Goal: Task Accomplishment & Management: Use online tool/utility

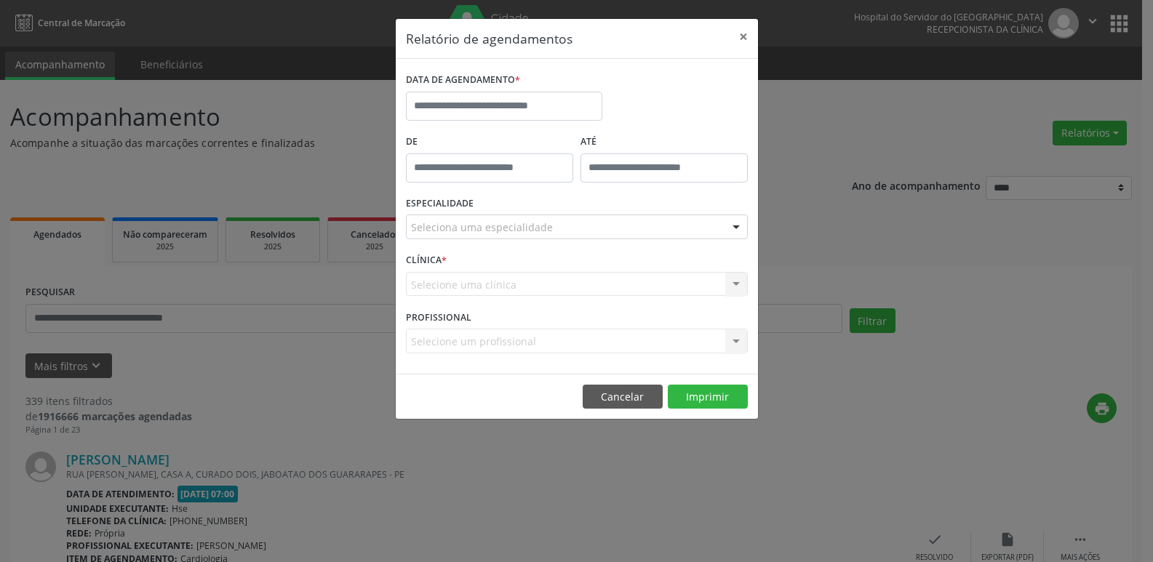
select select "*"
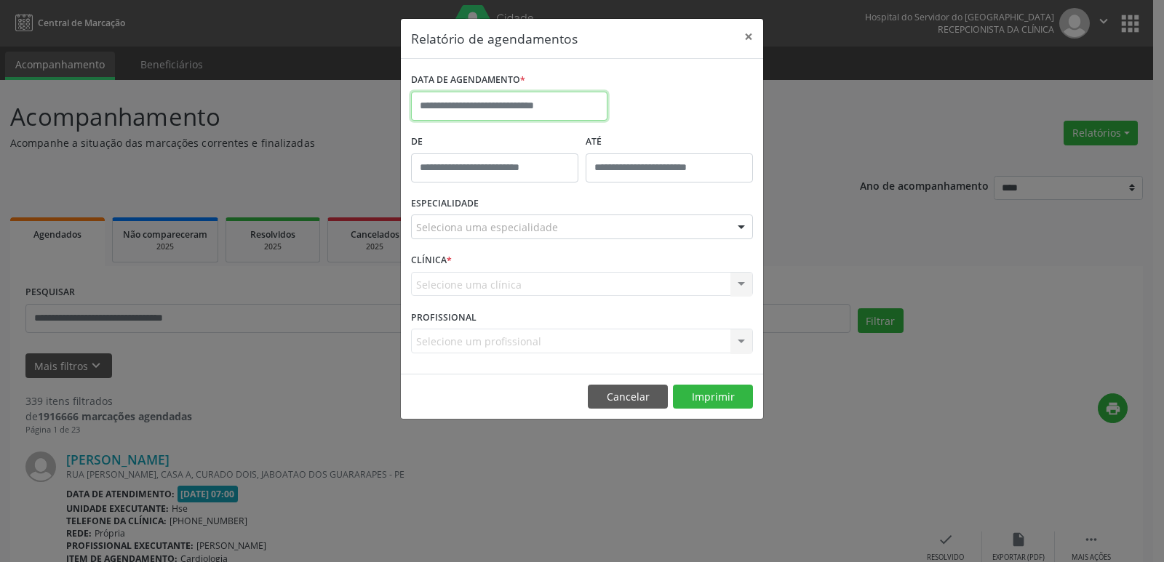
click at [555, 112] on body "**********" at bounding box center [582, 281] width 1164 height 562
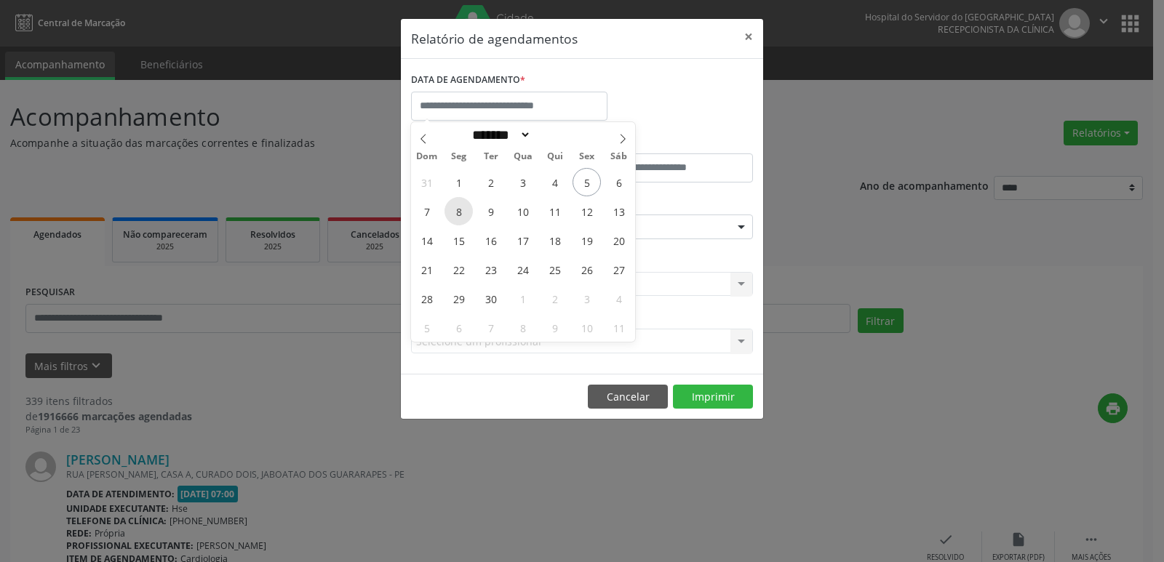
click at [462, 216] on span "8" at bounding box center [458, 211] width 28 height 28
type input "**********"
drag, startPoint x: 462, startPoint y: 216, endPoint x: 587, endPoint y: 224, distance: 125.3
click at [587, 224] on div "31 1 2 3 4 5 6 7 8 9 10 11 12 13 14 15 16 17 18 19 20 21 22 23 24 25 26 27 28 2…" at bounding box center [523, 254] width 224 height 175
click at [587, 220] on span "12" at bounding box center [586, 211] width 28 height 28
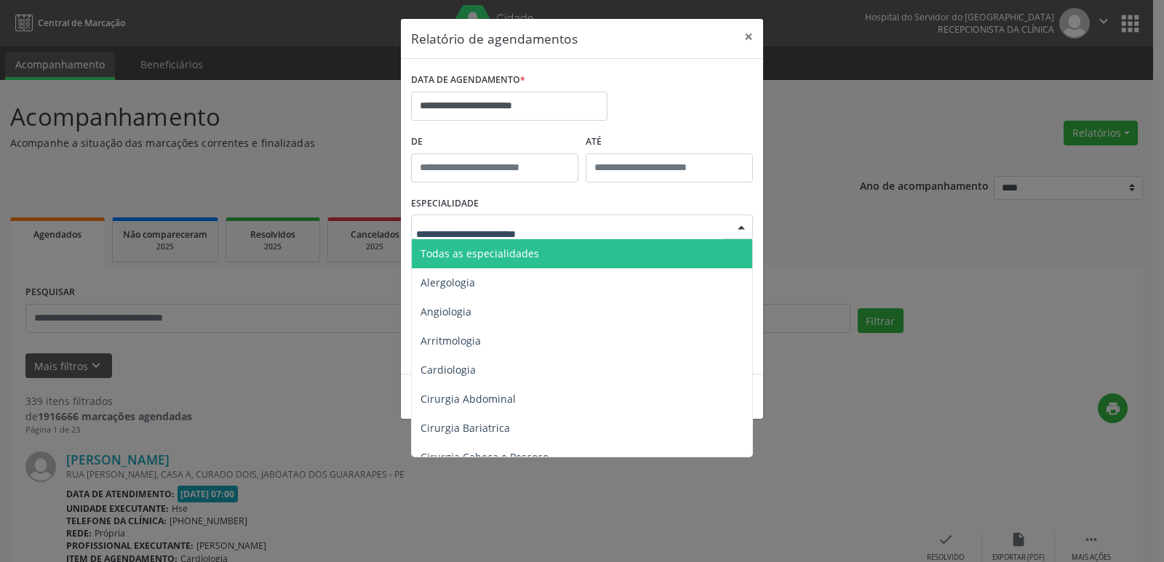
click at [740, 228] on div at bounding box center [741, 227] width 22 height 25
click at [534, 255] on span "Todas as especialidades" at bounding box center [479, 254] width 119 height 14
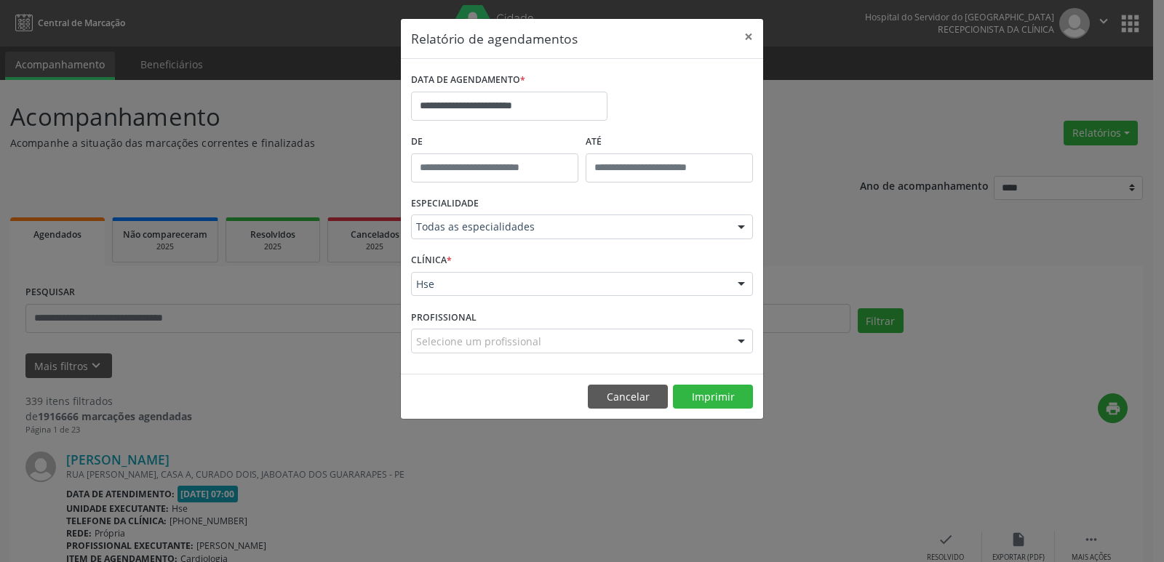
click at [737, 280] on div at bounding box center [741, 285] width 22 height 25
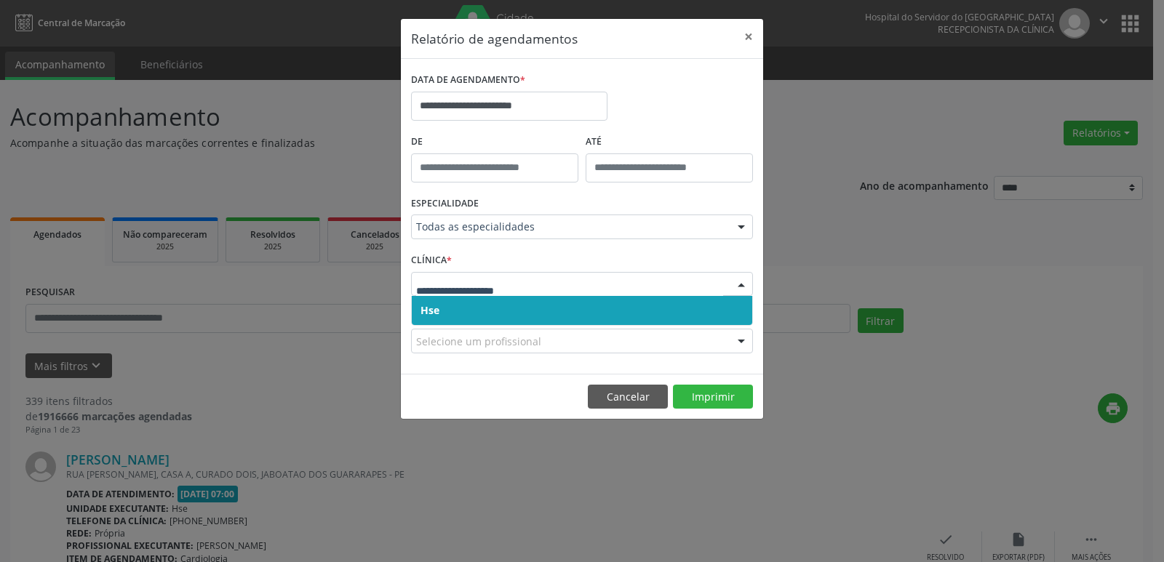
click at [514, 311] on span "Hse" at bounding box center [582, 310] width 340 height 29
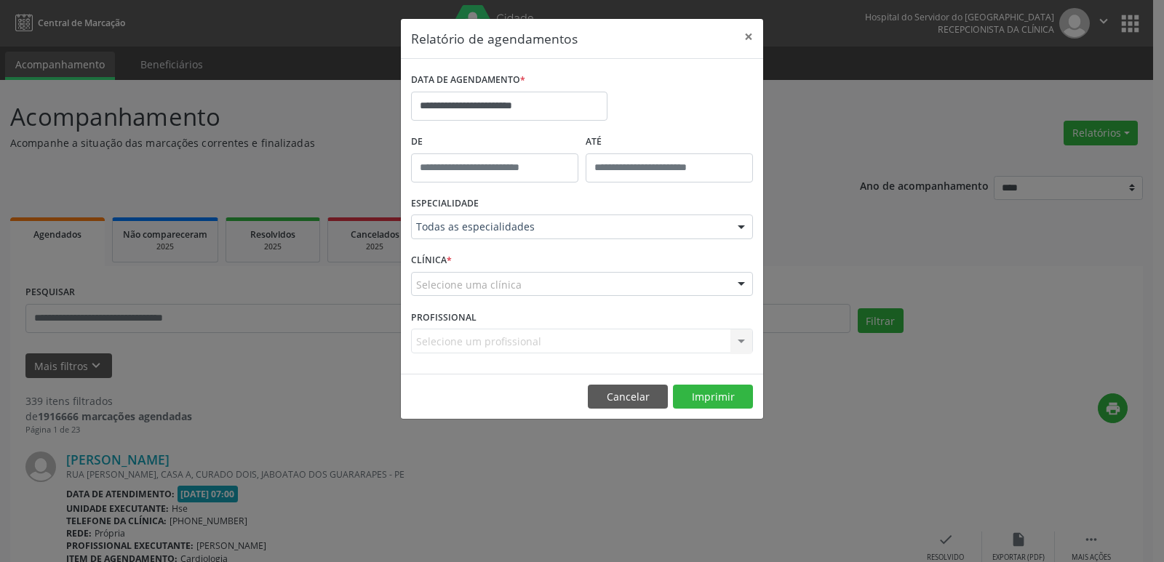
click at [742, 285] on div at bounding box center [741, 285] width 22 height 25
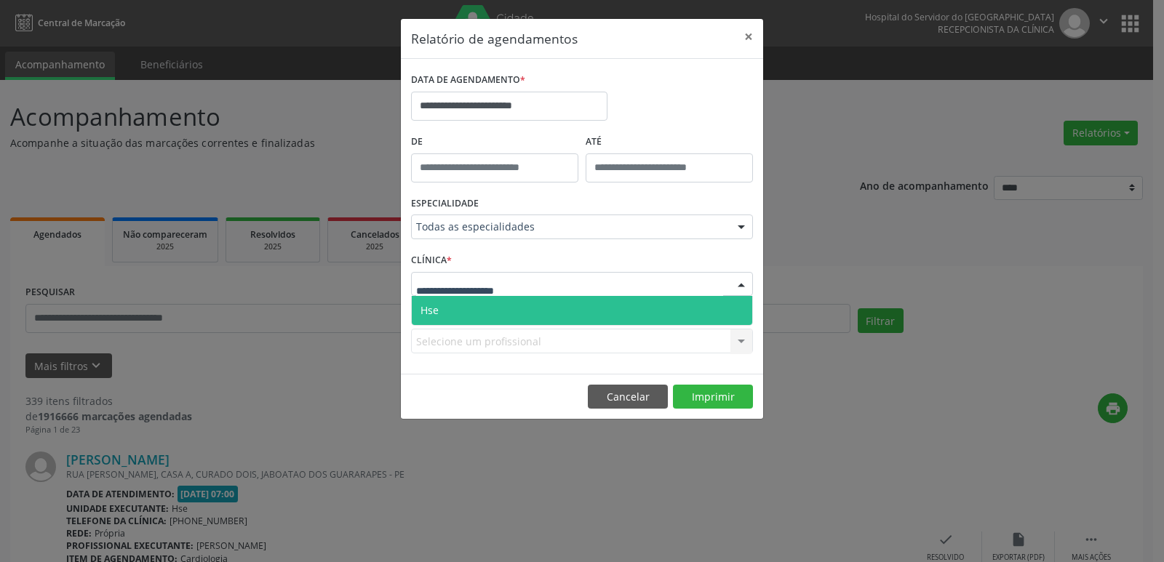
click at [590, 308] on span "Hse" at bounding box center [582, 310] width 340 height 29
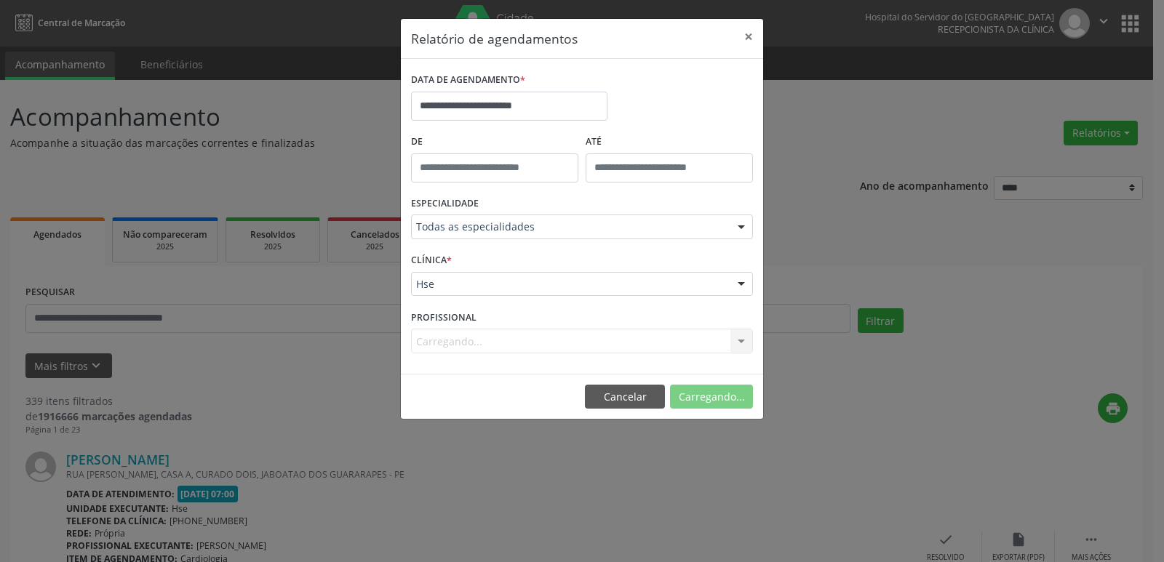
click at [736, 342] on div "Carregando... Nenhum resultado encontrado para: " " Não há nenhuma opção para s…" at bounding box center [582, 341] width 342 height 25
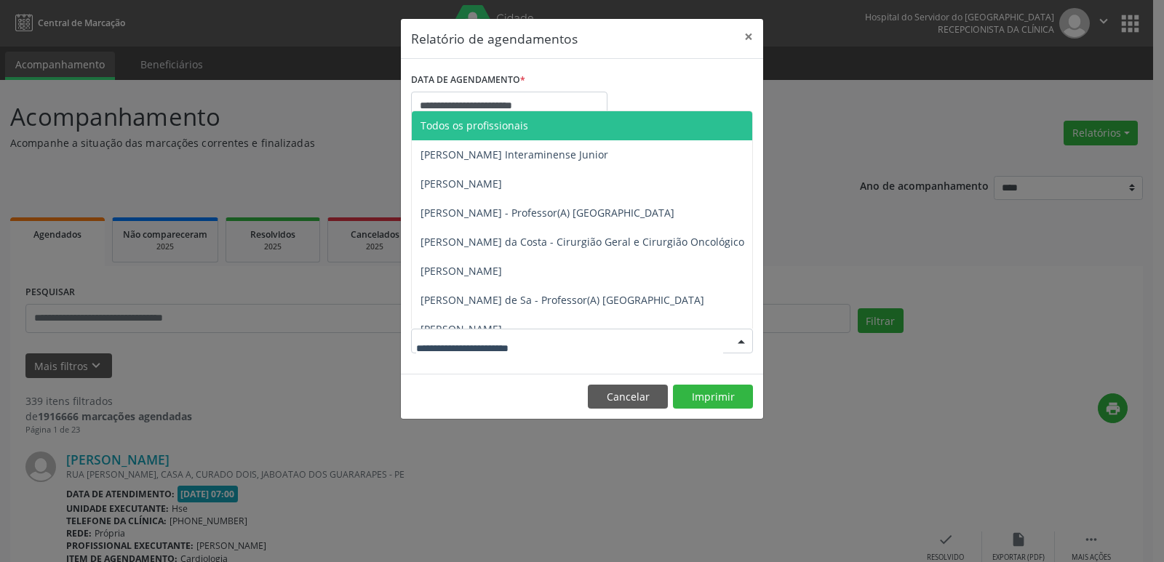
click at [739, 340] on div at bounding box center [741, 341] width 22 height 25
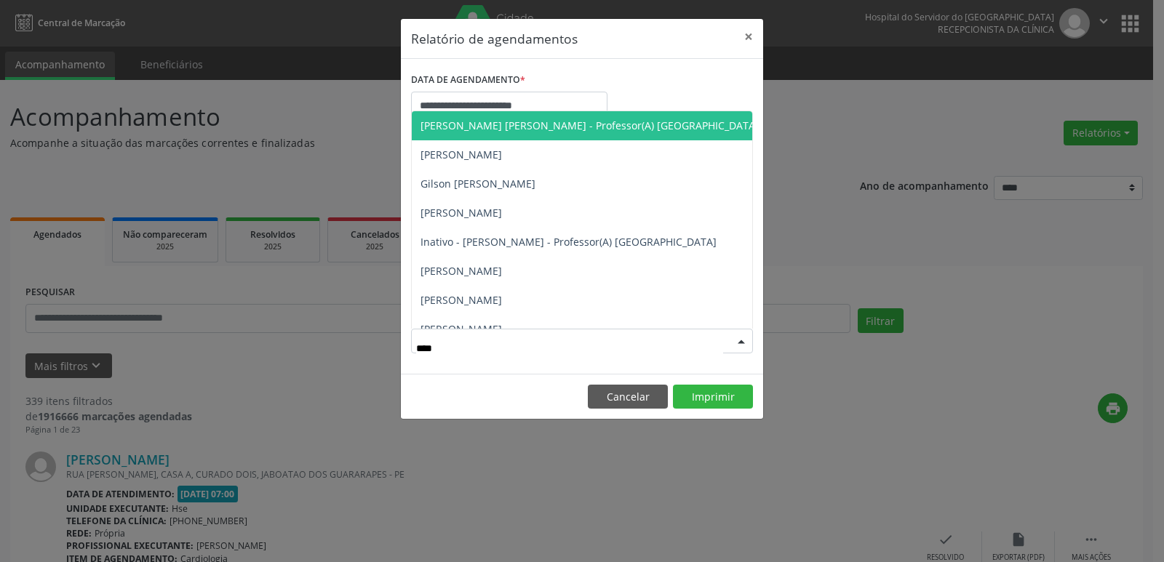
type input "*****"
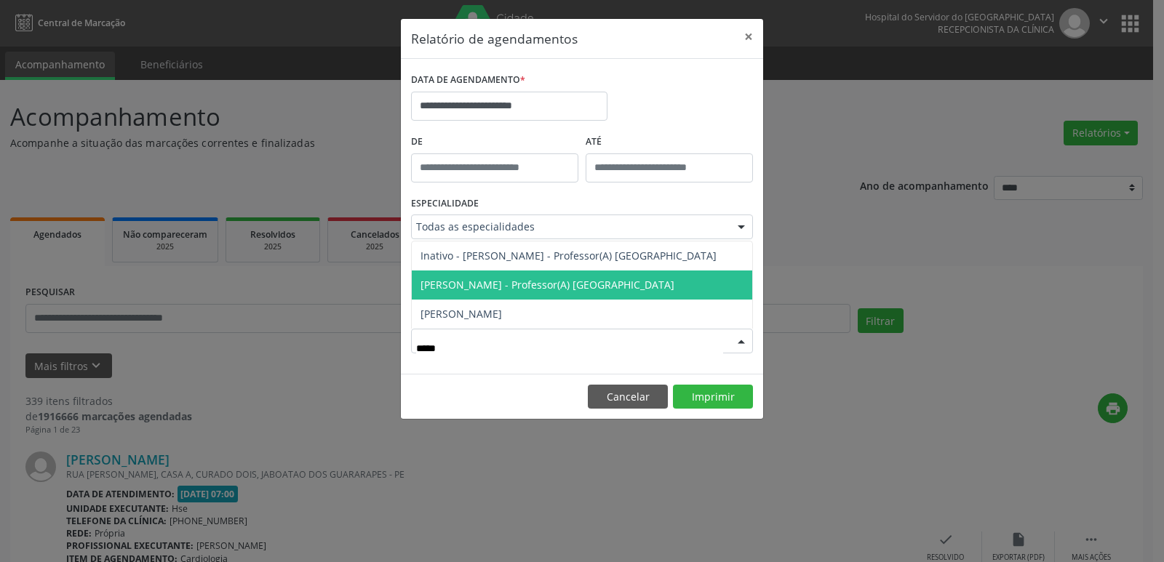
click at [628, 283] on span "[PERSON_NAME] - Professor(A) [GEOGRAPHIC_DATA]" at bounding box center [547, 285] width 254 height 14
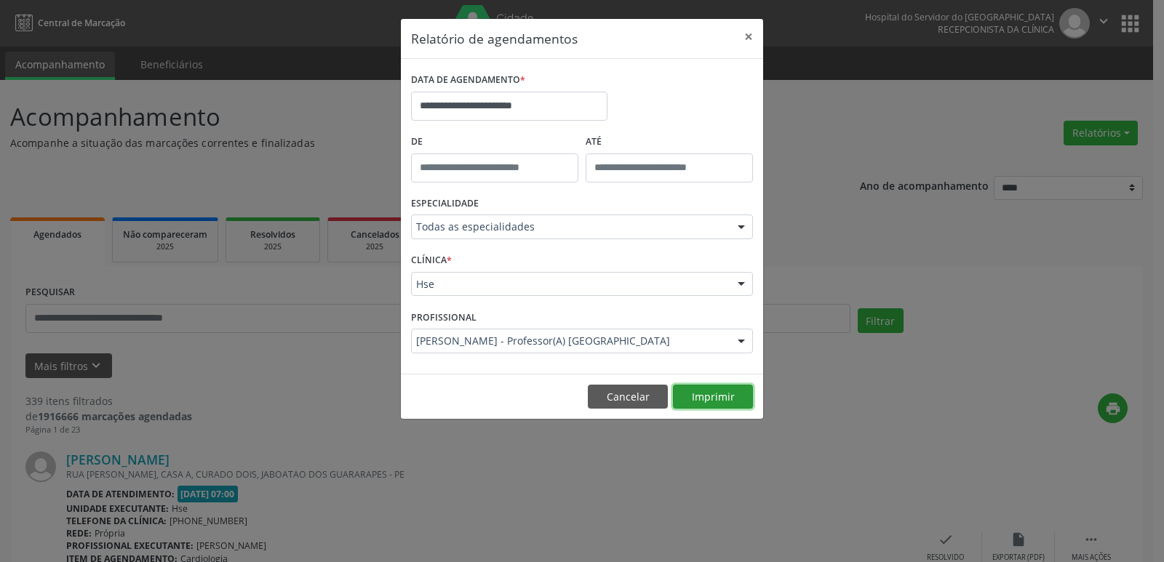
click at [702, 400] on button "Imprimir" at bounding box center [713, 397] width 80 height 25
click at [745, 38] on button "×" at bounding box center [748, 37] width 29 height 36
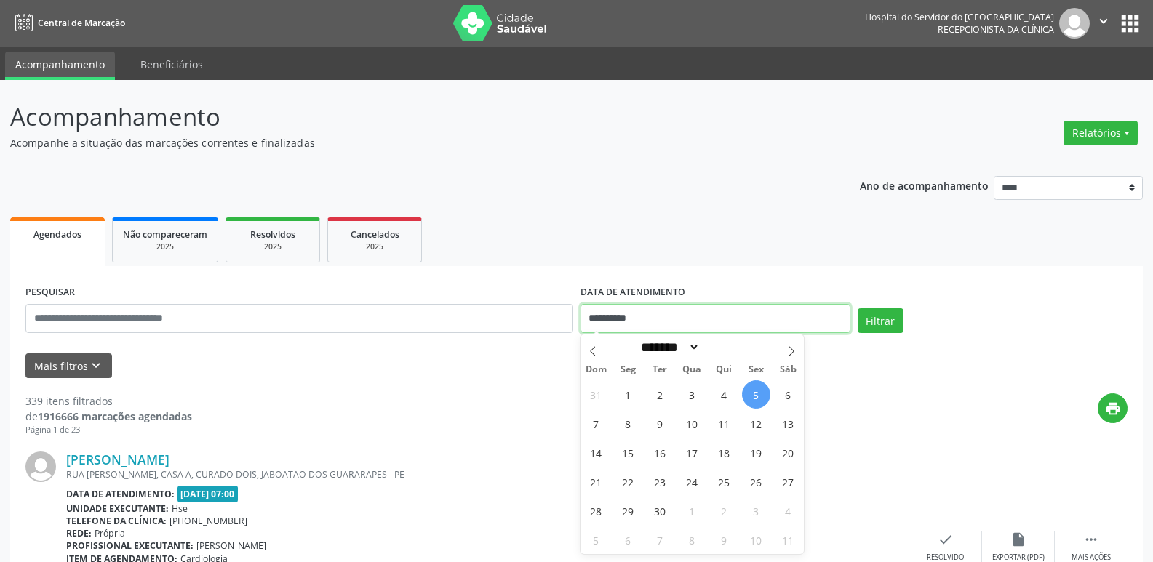
click at [622, 316] on input "**********" at bounding box center [715, 318] width 270 height 29
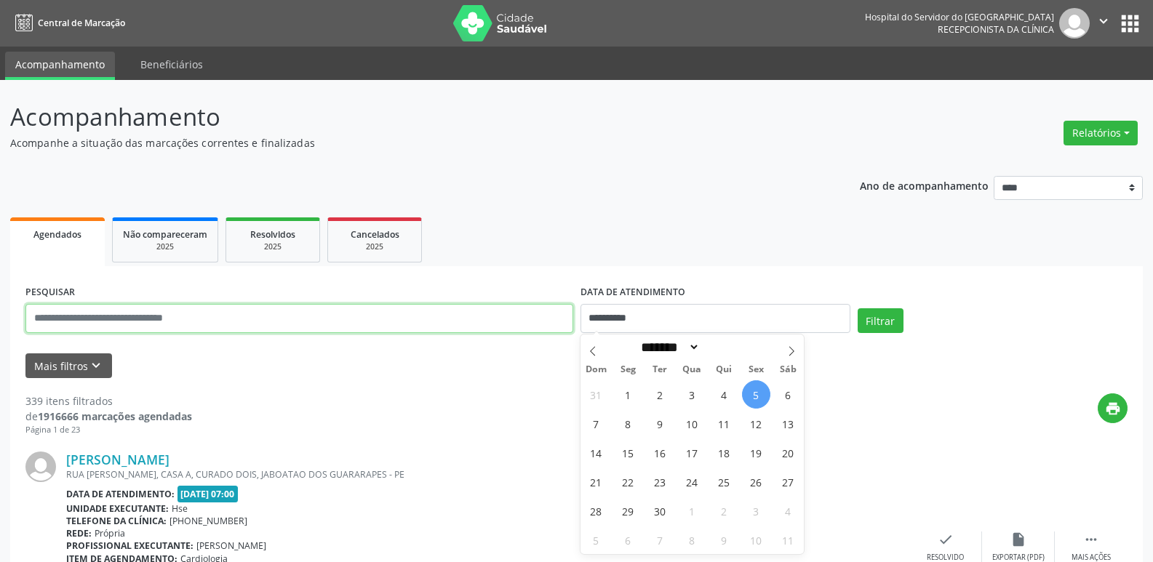
click at [480, 324] on input "text" at bounding box center [299, 318] width 548 height 29
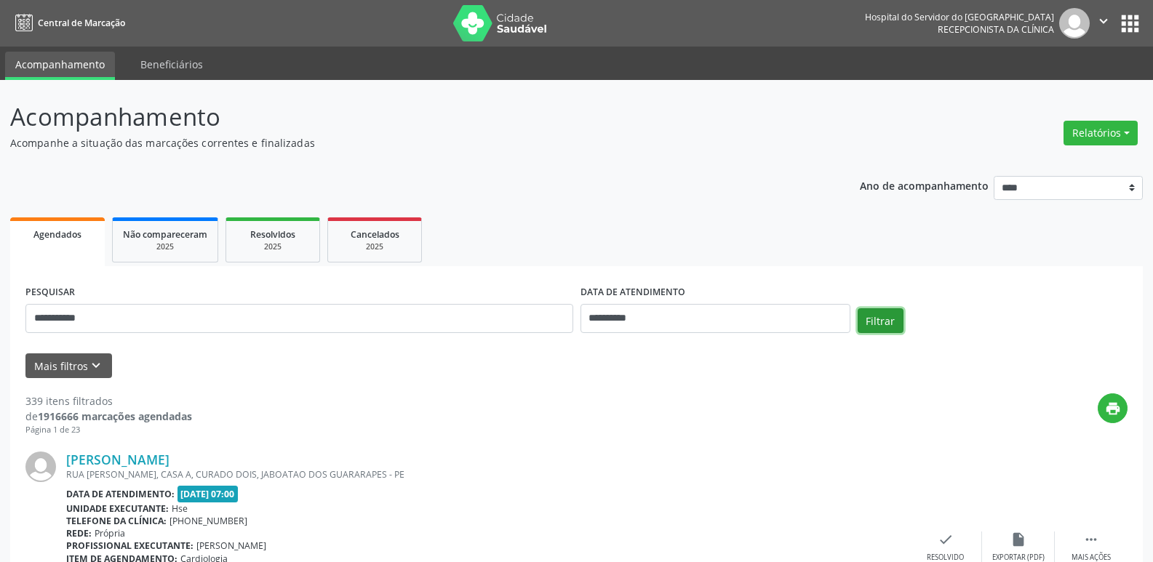
click at [882, 324] on button "Filtrar" at bounding box center [880, 320] width 46 height 25
click at [151, 462] on link "[PERSON_NAME]" at bounding box center [117, 460] width 103 height 16
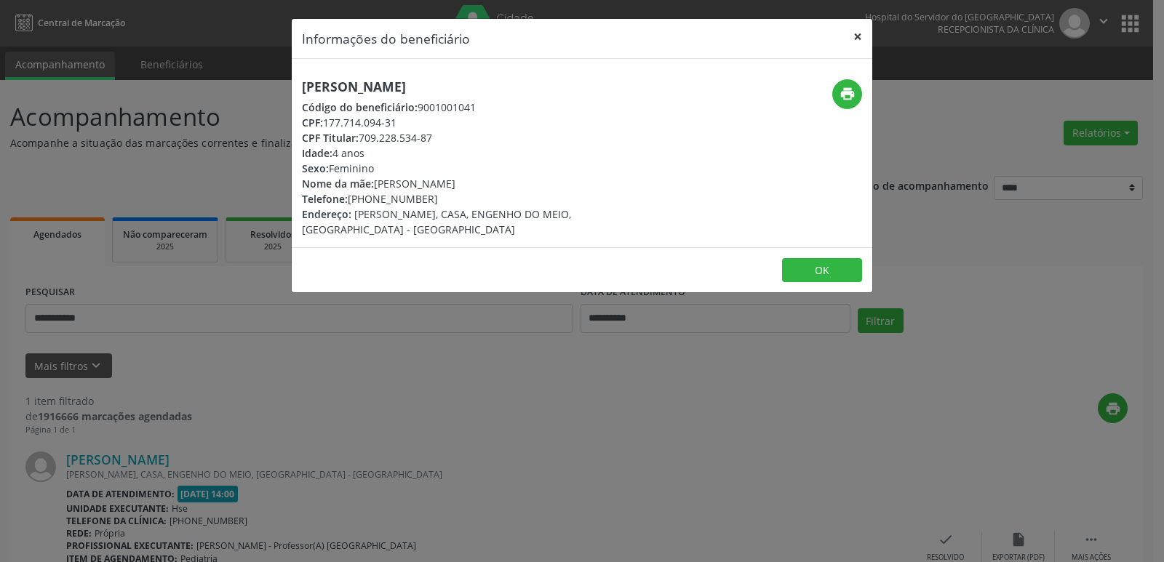
click at [859, 36] on button "×" at bounding box center [857, 37] width 29 height 36
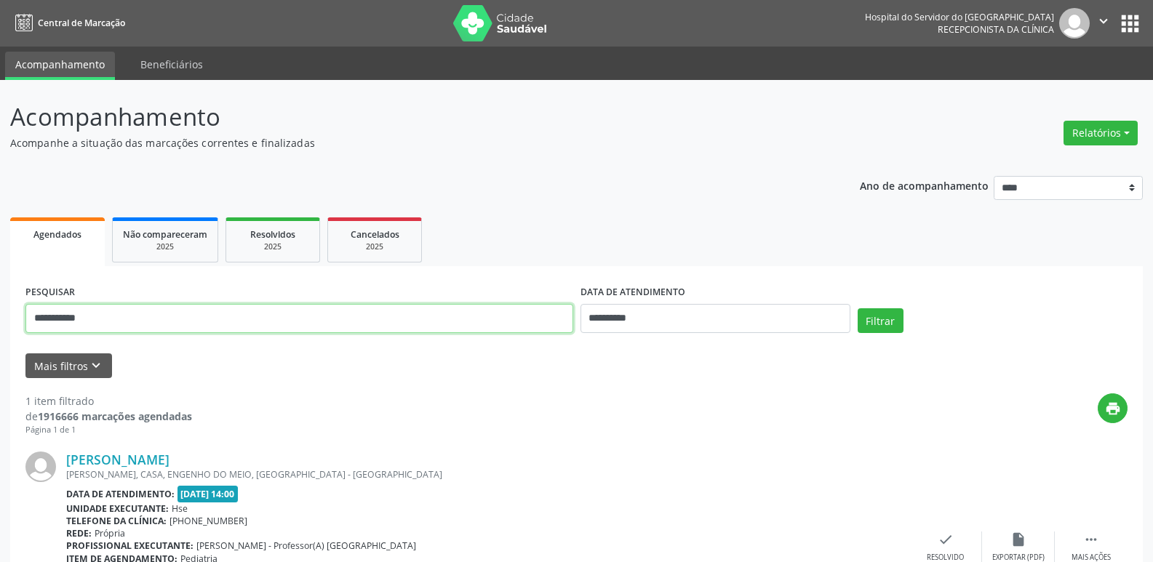
click at [118, 316] on input "**********" at bounding box center [299, 318] width 548 height 29
click at [857, 308] on button "Filtrar" at bounding box center [880, 320] width 46 height 25
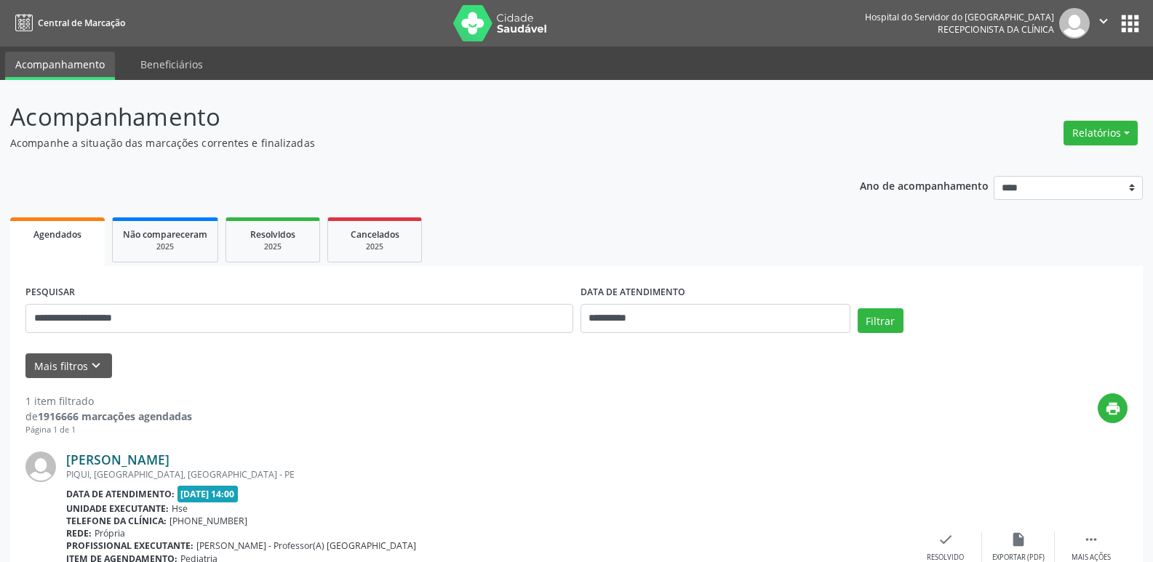
click at [116, 457] on link "[PERSON_NAME]" at bounding box center [117, 460] width 103 height 16
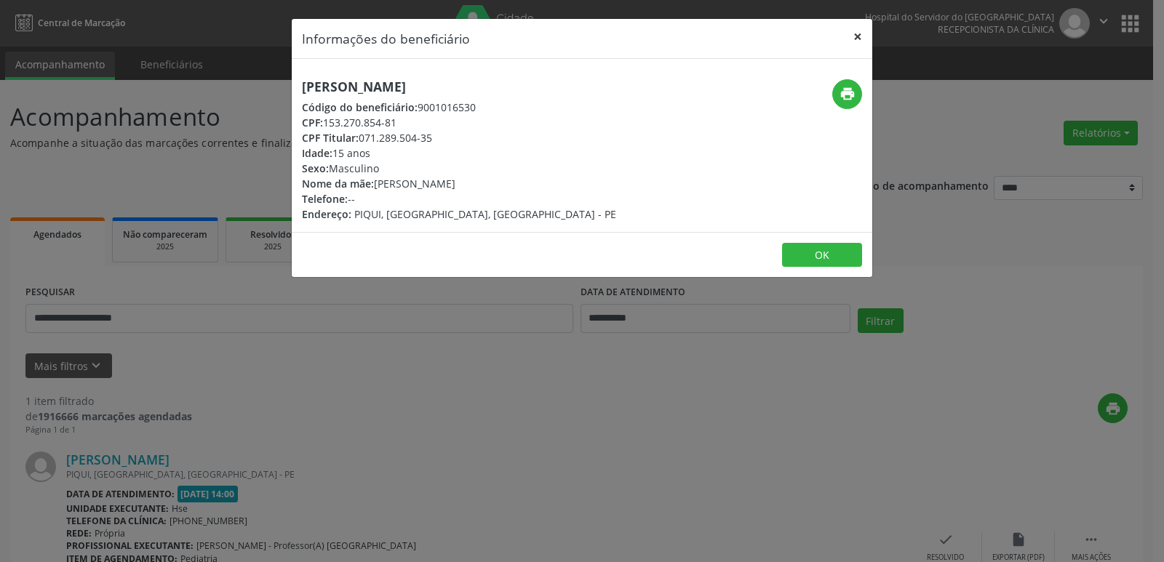
click at [860, 39] on button "×" at bounding box center [857, 37] width 29 height 36
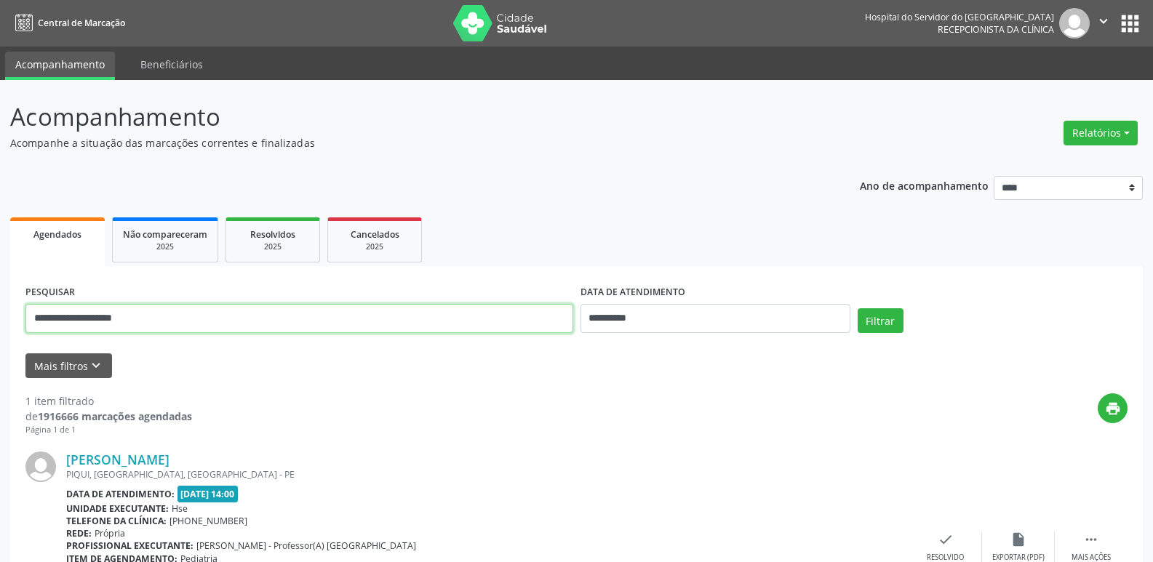
click at [170, 317] on input "**********" at bounding box center [299, 318] width 548 height 29
type input "**********"
click at [896, 324] on button "Filtrar" at bounding box center [880, 320] width 46 height 25
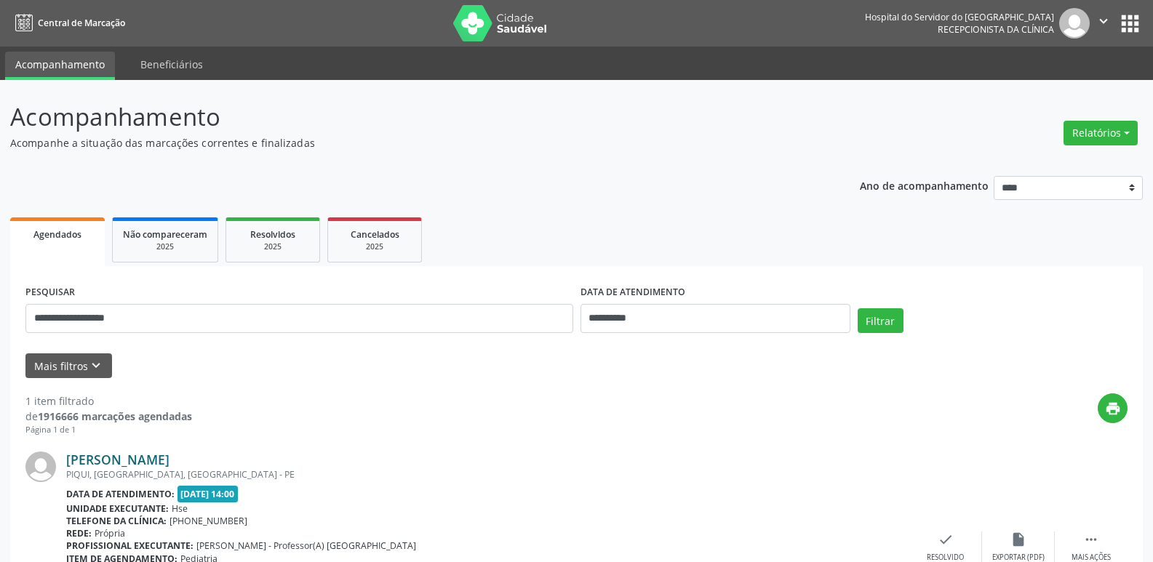
click at [128, 459] on link "[PERSON_NAME]" at bounding box center [117, 460] width 103 height 16
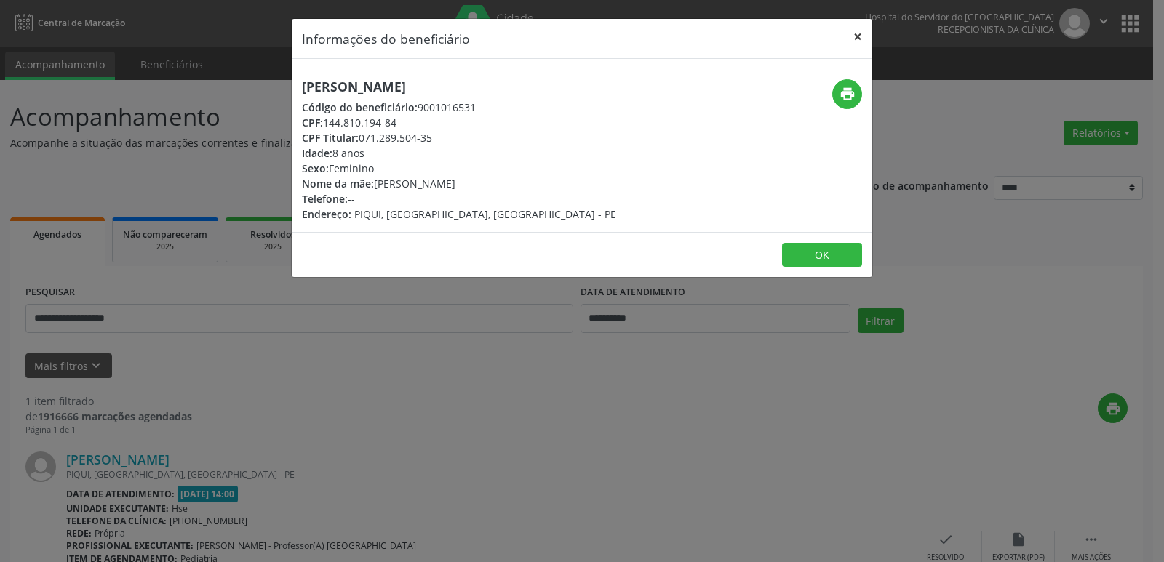
click at [857, 33] on button "×" at bounding box center [857, 37] width 29 height 36
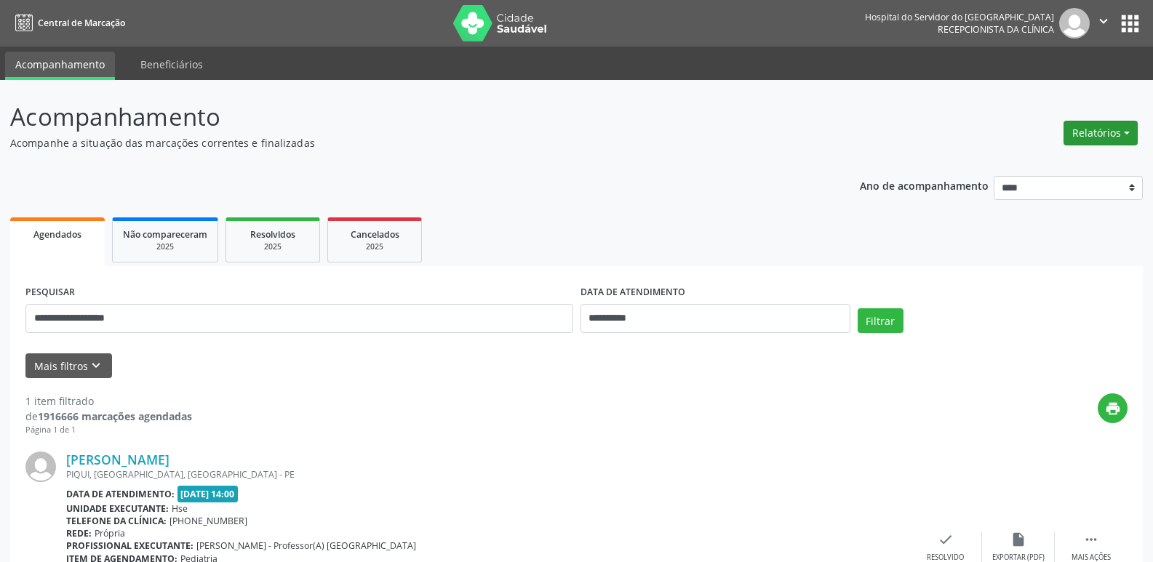
click at [1116, 131] on button "Relatórios" at bounding box center [1100, 133] width 74 height 25
click at [1046, 164] on link "Agendamentos" at bounding box center [1060, 164] width 156 height 20
select select "*"
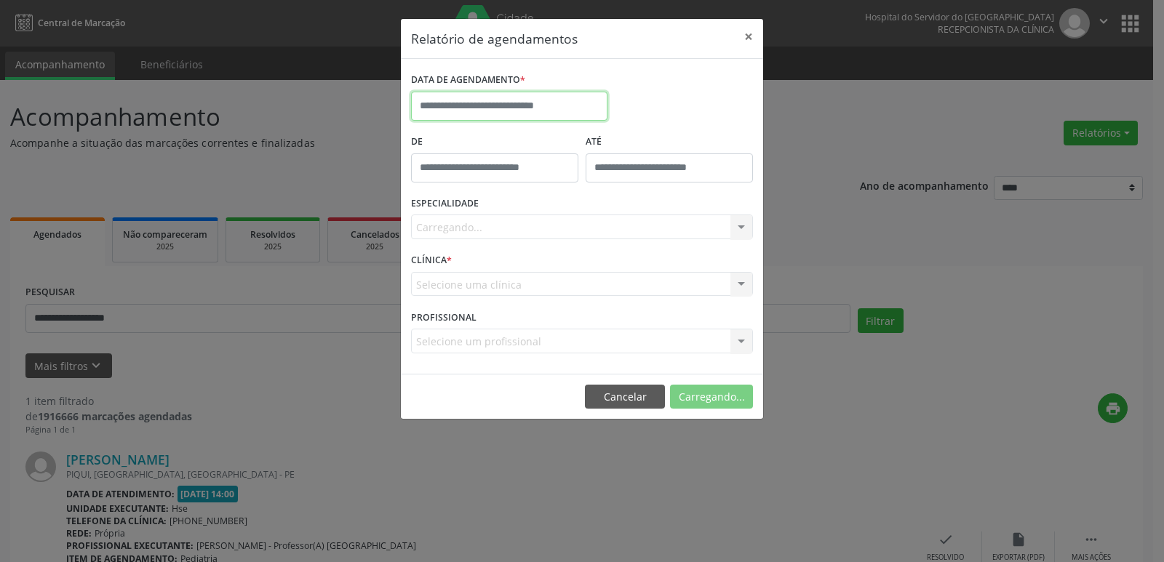
click at [539, 105] on input "text" at bounding box center [509, 106] width 196 height 29
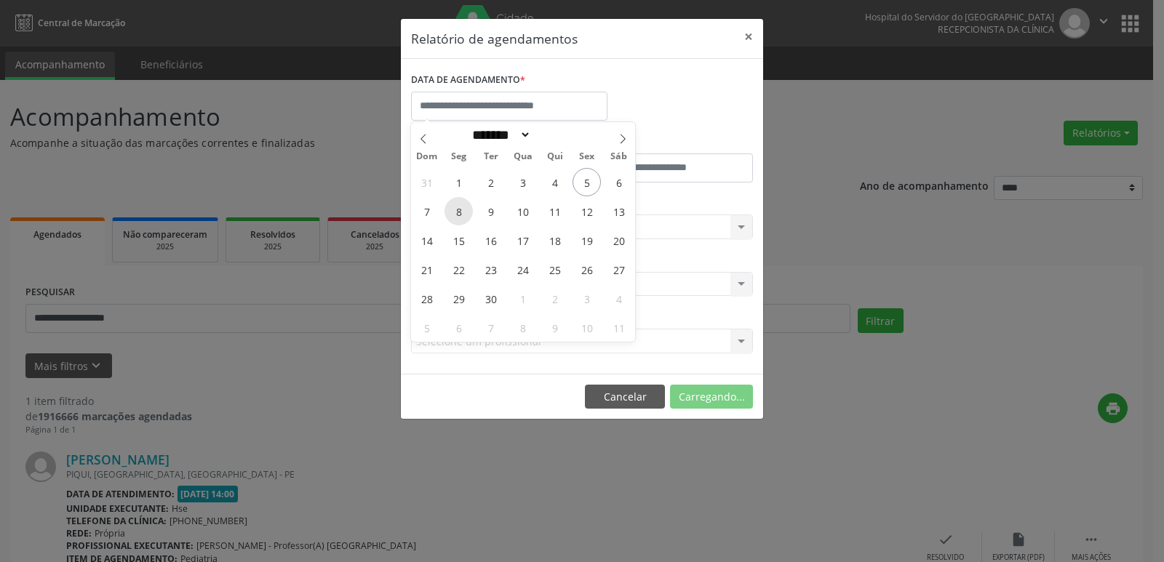
click at [460, 217] on span "8" at bounding box center [458, 211] width 28 height 28
type input "**********"
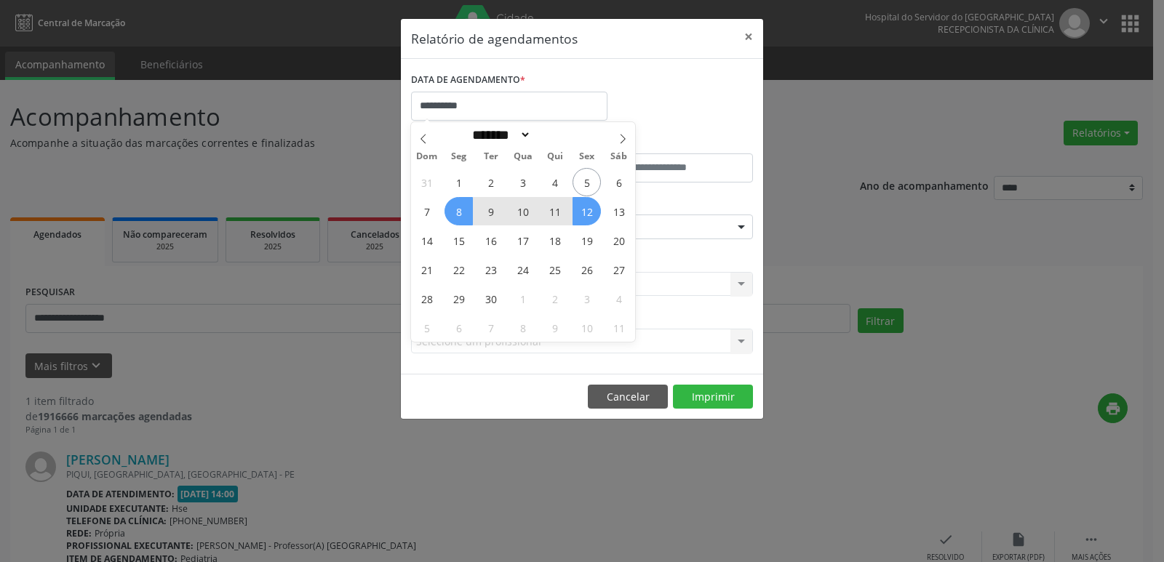
drag, startPoint x: 460, startPoint y: 217, endPoint x: 600, endPoint y: 216, distance: 140.4
click at [601, 216] on div "31 1 2 3 4 5 6 7 8 9 10 11 12 13 14 15 16 17 18 19 20 21 22 23 24 25 26 27 28 2…" at bounding box center [523, 254] width 224 height 175
click at [588, 217] on span "12" at bounding box center [586, 211] width 28 height 28
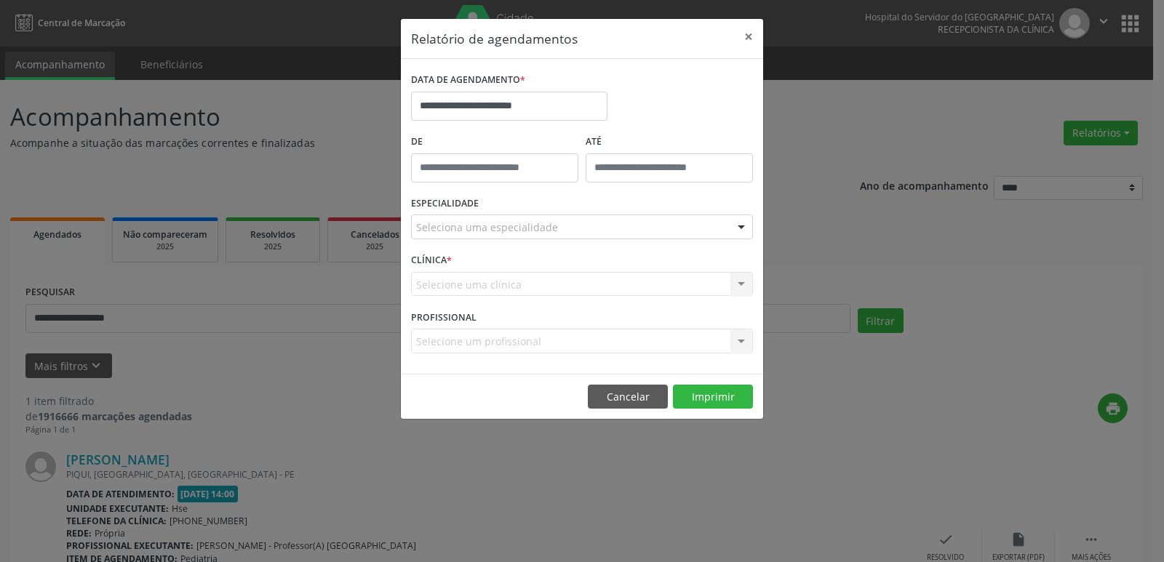
click at [737, 227] on div at bounding box center [741, 227] width 22 height 25
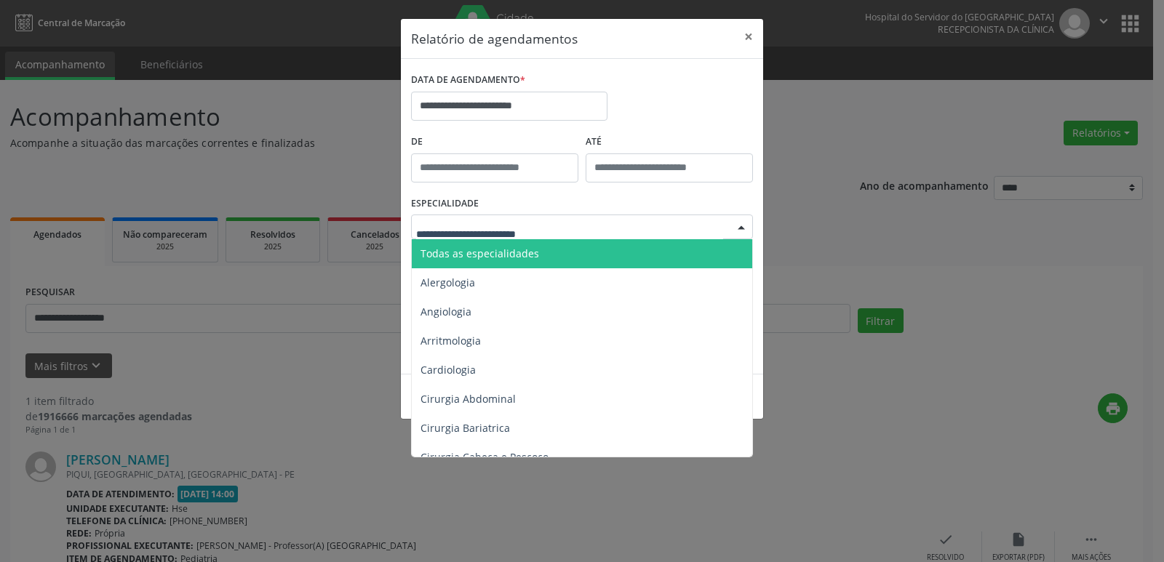
click at [534, 258] on span "Todas as especialidades" at bounding box center [479, 254] width 119 height 14
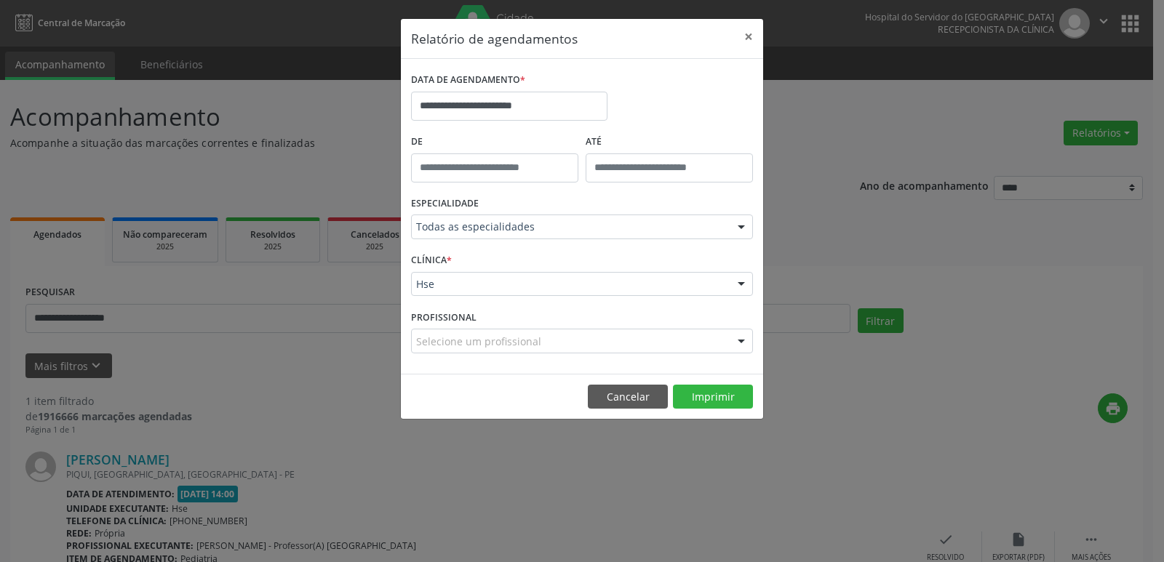
click at [742, 287] on div at bounding box center [741, 285] width 22 height 25
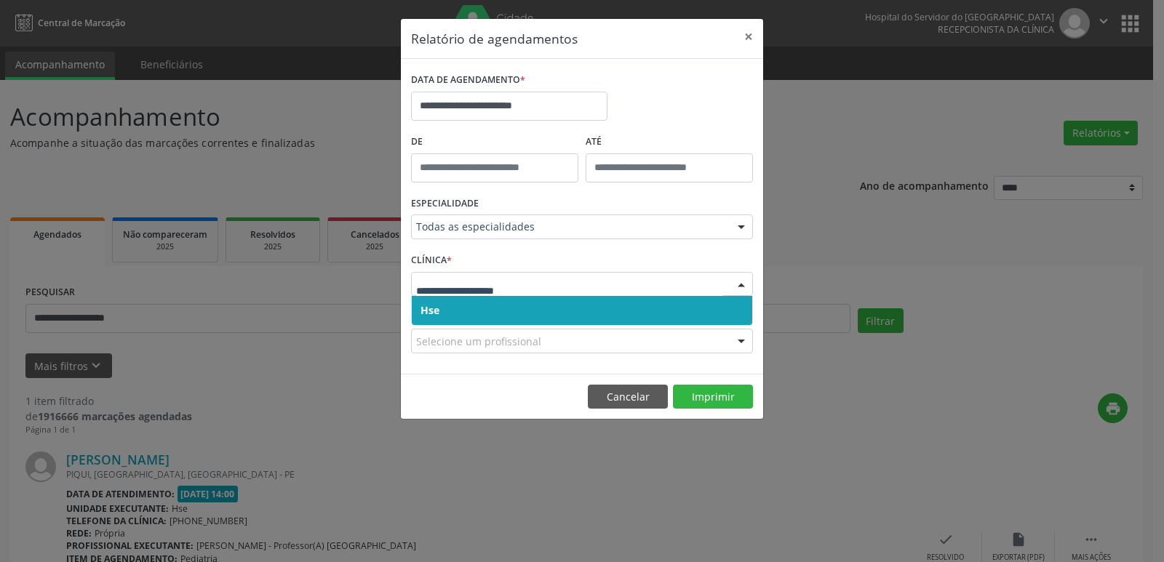
click at [519, 314] on span "Hse" at bounding box center [582, 310] width 340 height 29
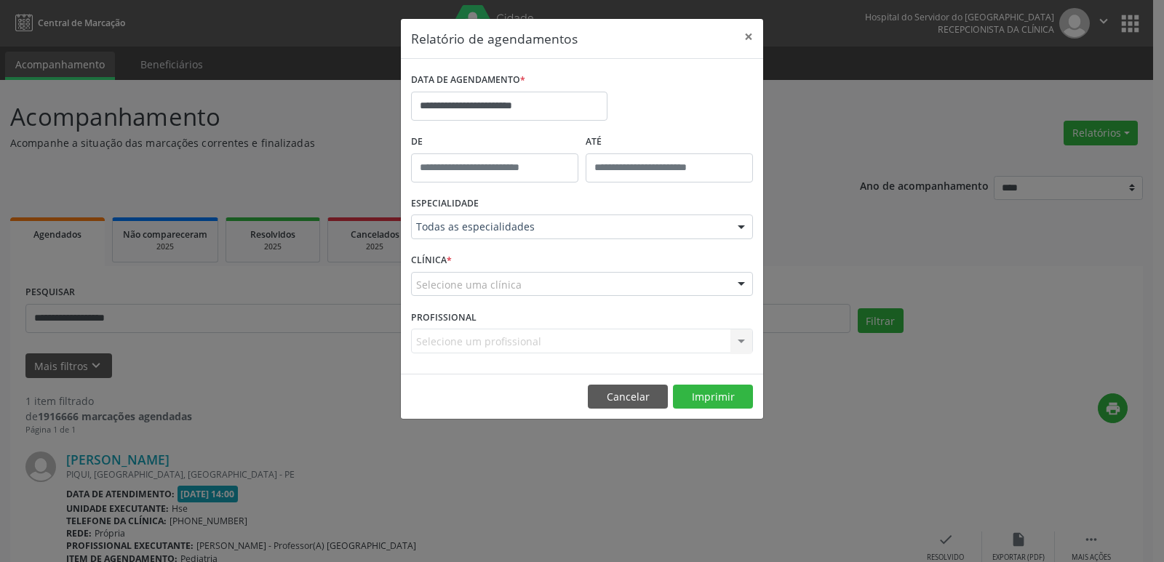
click at [736, 284] on div at bounding box center [741, 285] width 22 height 25
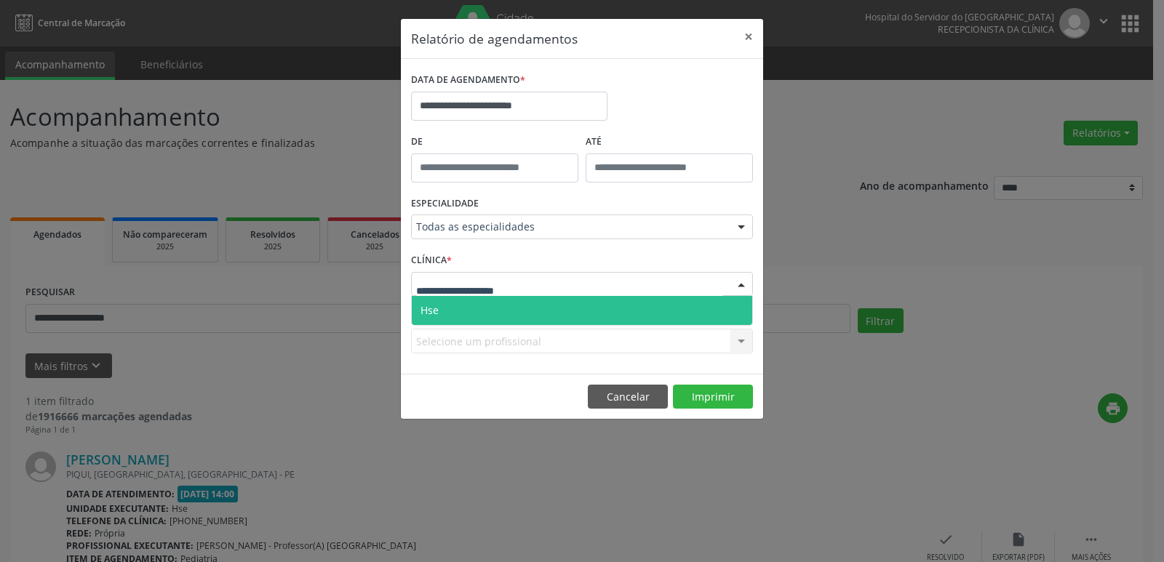
click at [575, 312] on span "Hse" at bounding box center [582, 310] width 340 height 29
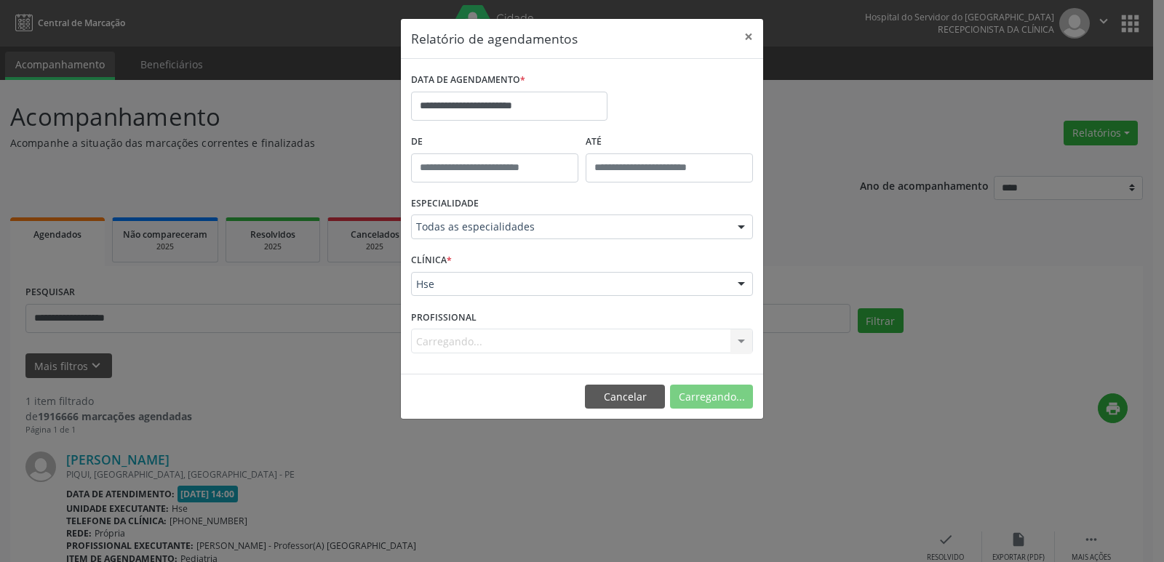
click at [737, 337] on div "Carregando... Todos os profissionais [PERSON_NAME] Interaminense Junior [PERSON…" at bounding box center [582, 341] width 342 height 25
click at [740, 342] on div at bounding box center [741, 341] width 22 height 25
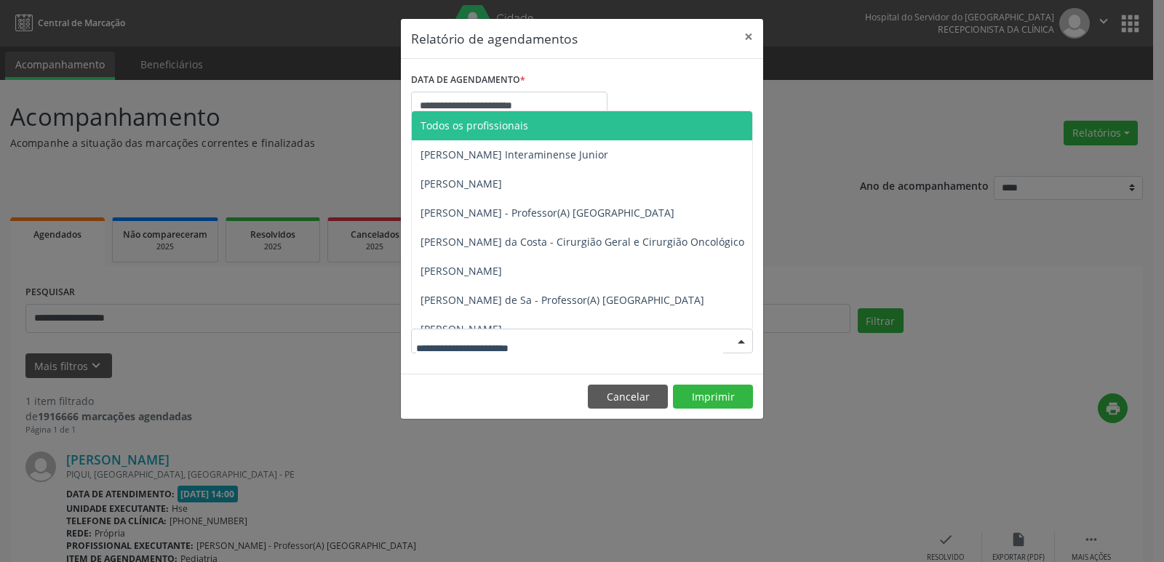
click at [740, 342] on div at bounding box center [741, 341] width 22 height 25
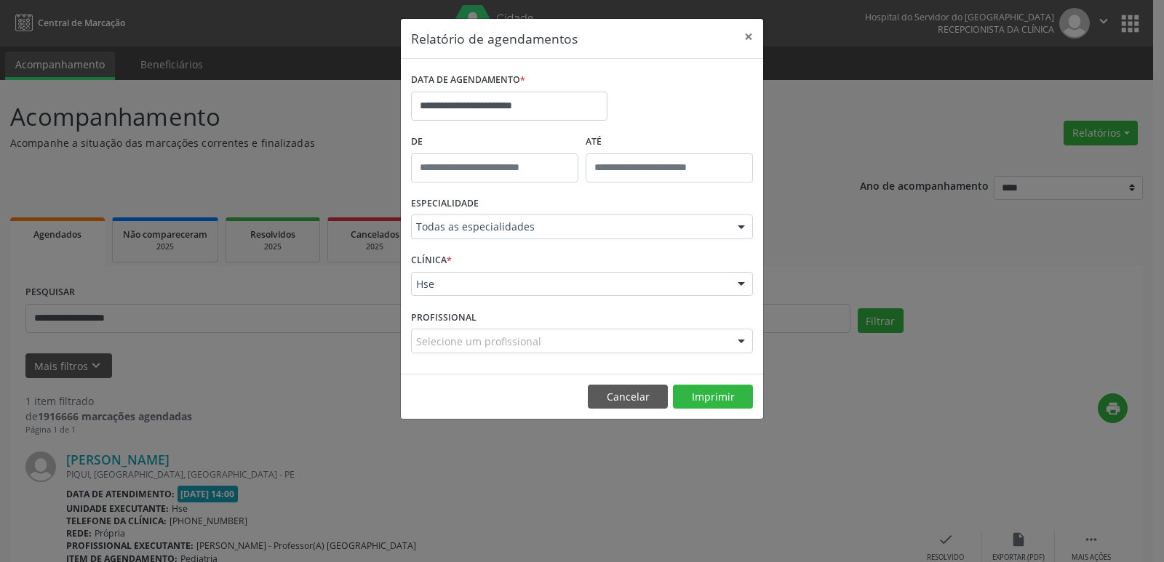
click at [740, 342] on div at bounding box center [741, 341] width 22 height 25
click at [428, 349] on input "******" at bounding box center [569, 348] width 307 height 29
type input "*******"
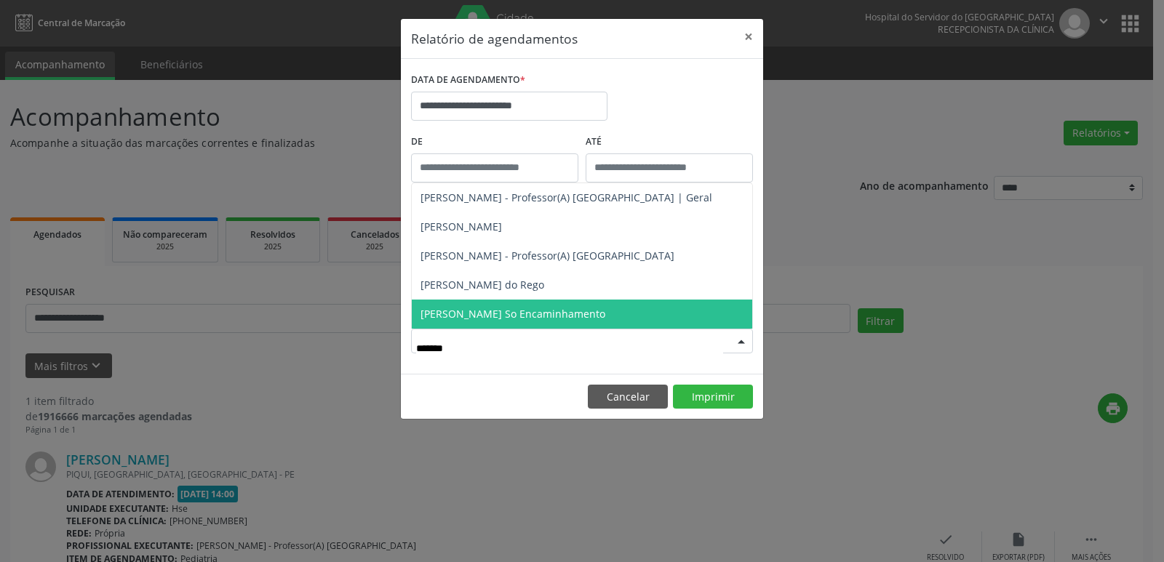
click at [521, 321] on span "[PERSON_NAME] So Encaminhamento" at bounding box center [582, 314] width 340 height 29
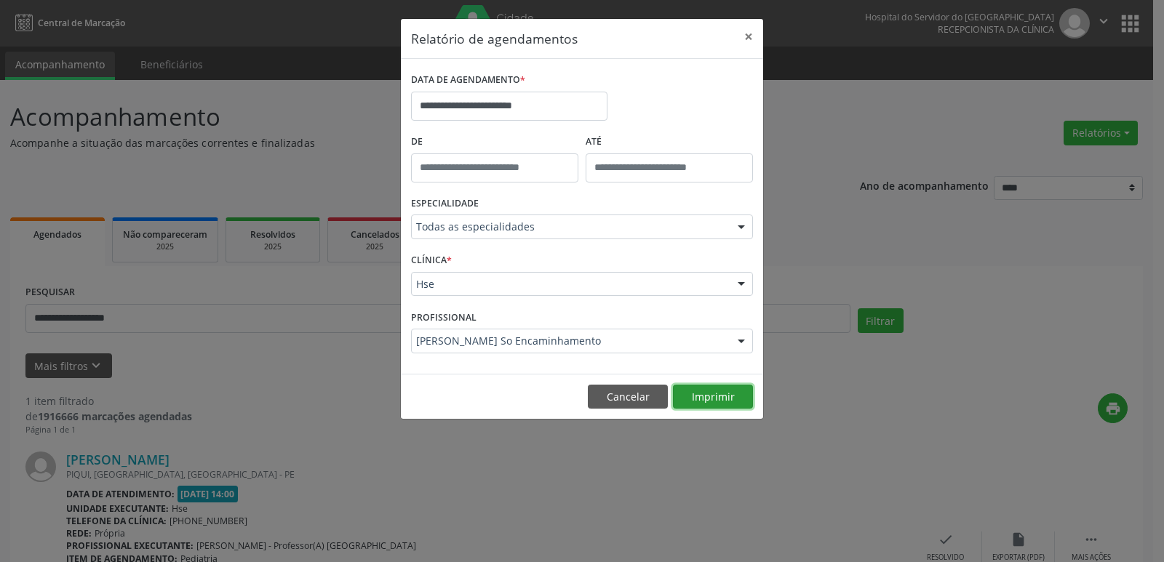
click at [711, 394] on button "Imprimir" at bounding box center [713, 397] width 80 height 25
click at [751, 33] on button "×" at bounding box center [748, 37] width 29 height 36
